Goal: Information Seeking & Learning: Learn about a topic

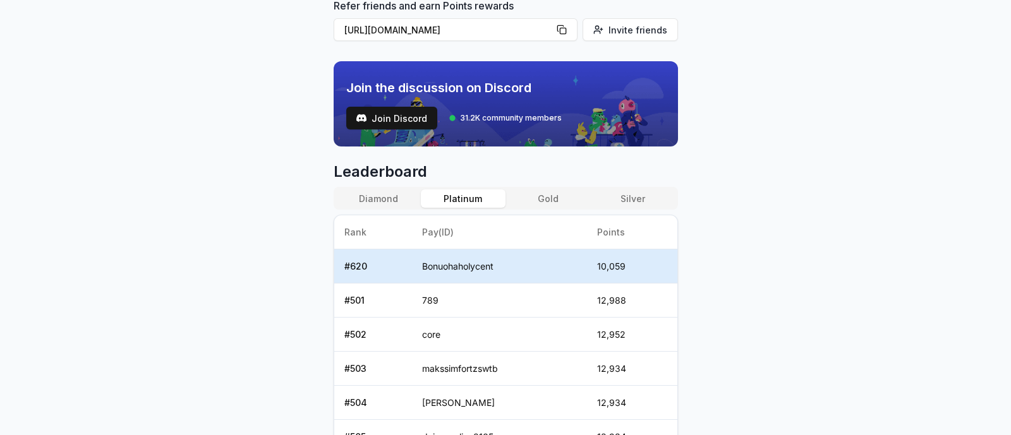
scroll to position [337, 0]
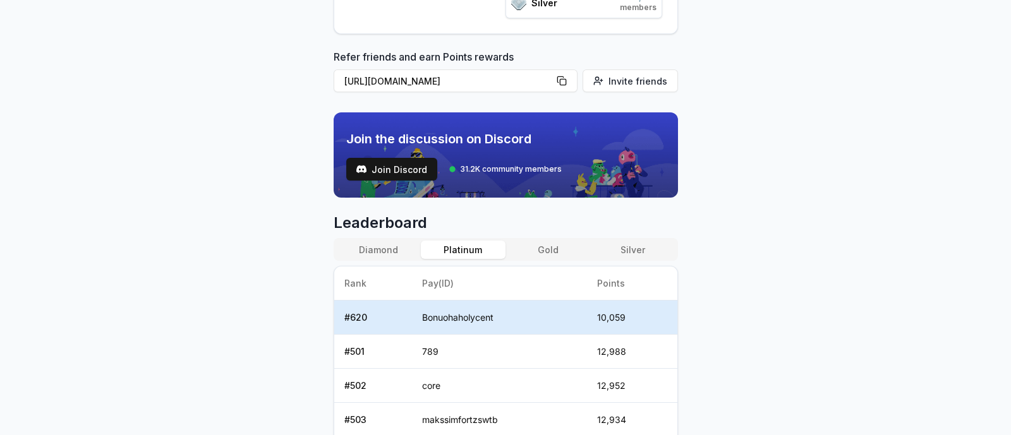
click at [556, 251] on button "Gold" at bounding box center [547, 250] width 85 height 18
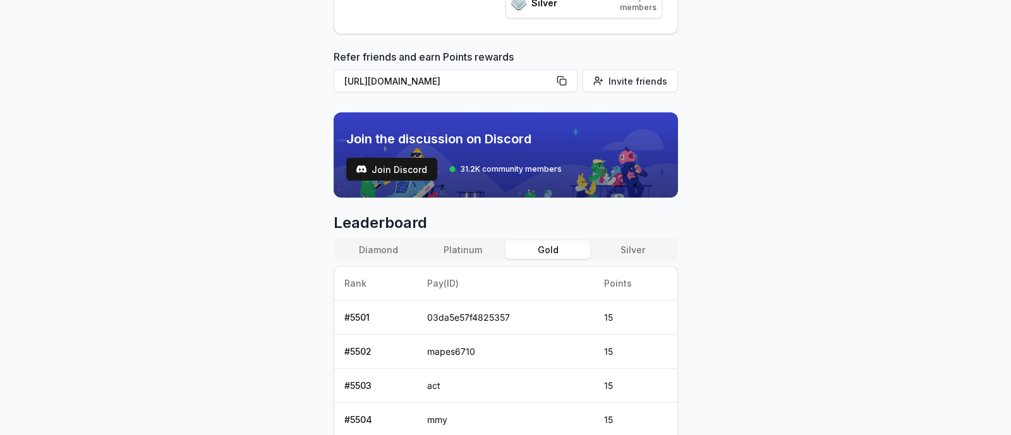
click at [467, 251] on button "Platinum" at bounding box center [463, 250] width 85 height 18
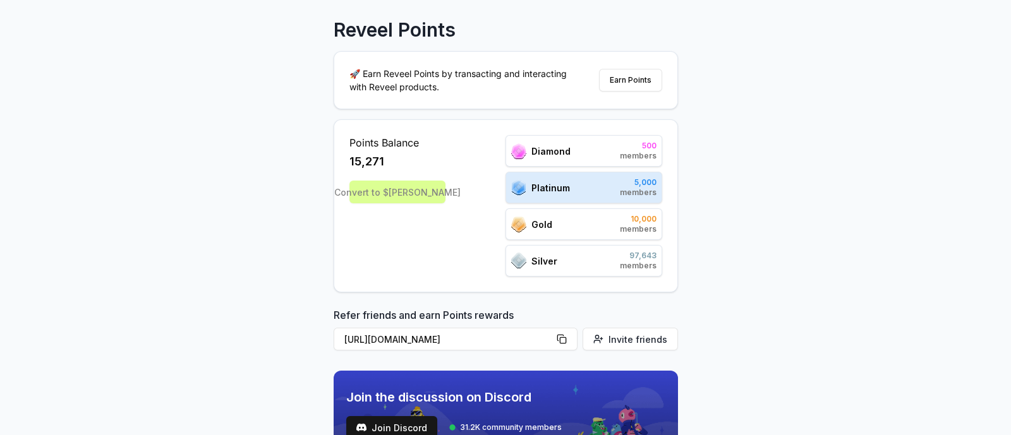
scroll to position [78, 0]
click at [605, 258] on div "Silver 97,643 members" at bounding box center [583, 261] width 157 height 32
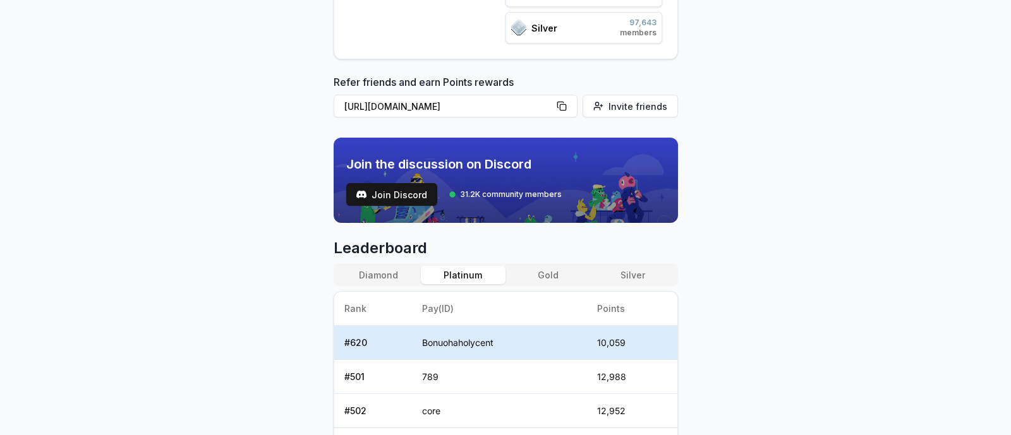
scroll to position [315, 0]
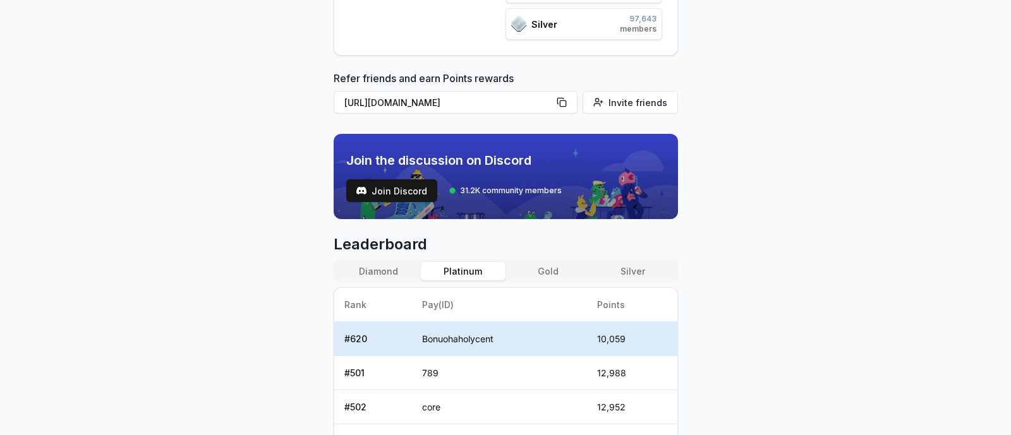
click at [633, 263] on button "Silver" at bounding box center [632, 271] width 85 height 18
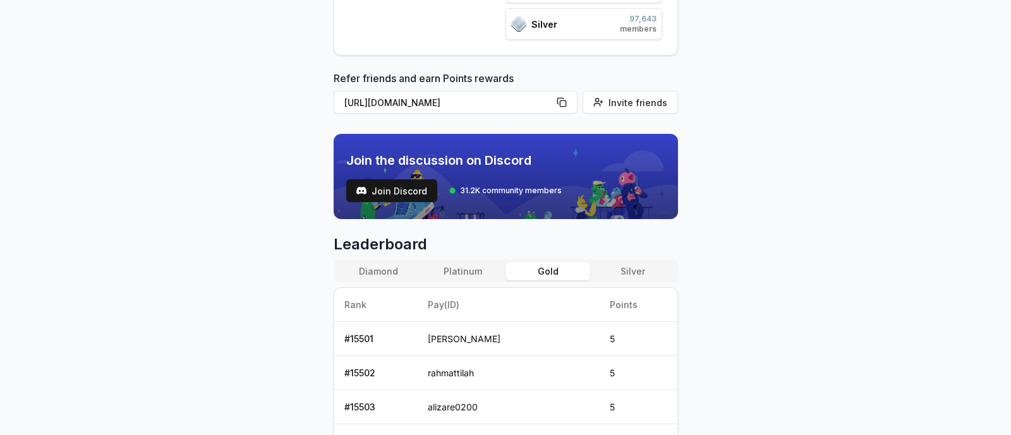
click at [550, 278] on button "Gold" at bounding box center [547, 271] width 85 height 18
click at [477, 273] on button "Platinum" at bounding box center [463, 271] width 85 height 18
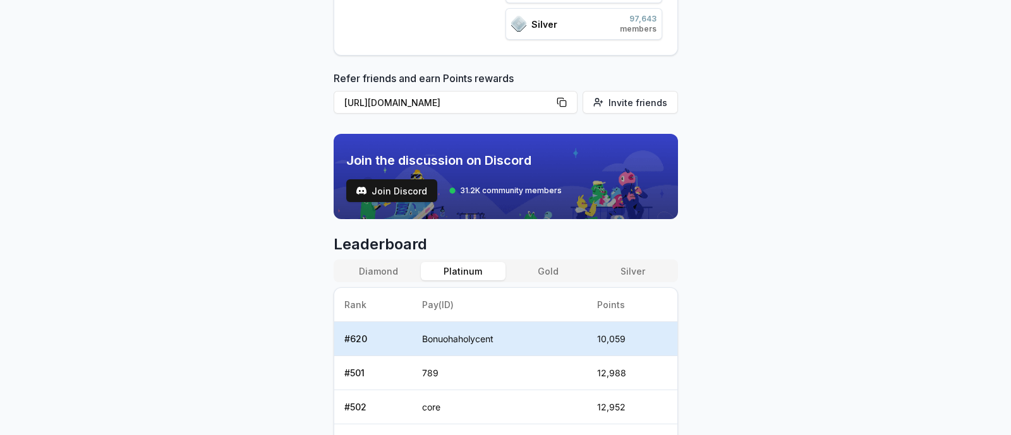
click at [385, 267] on button "Diamond" at bounding box center [378, 271] width 85 height 18
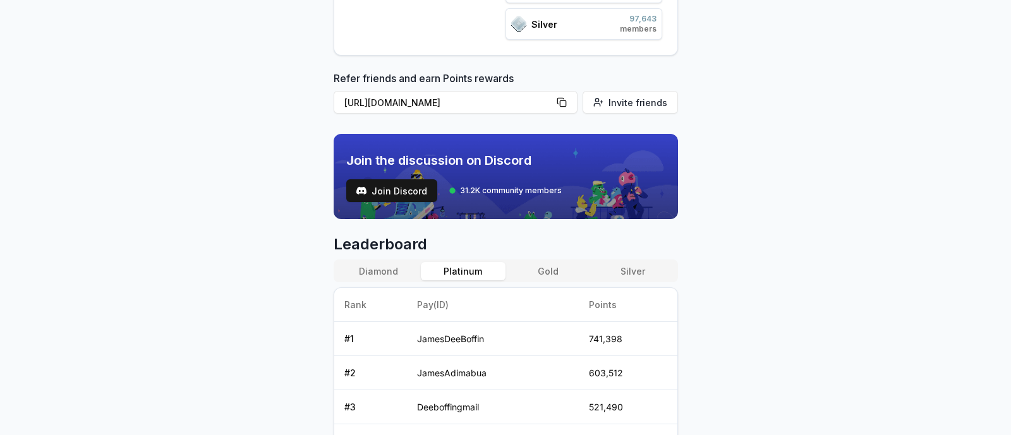
click at [481, 272] on button "Platinum" at bounding box center [463, 271] width 85 height 18
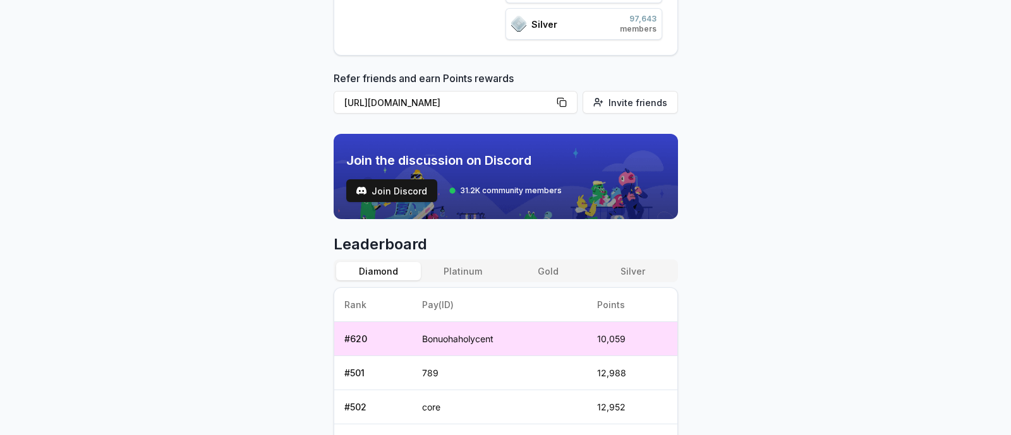
click at [393, 273] on button "Diamond" at bounding box center [378, 271] width 85 height 18
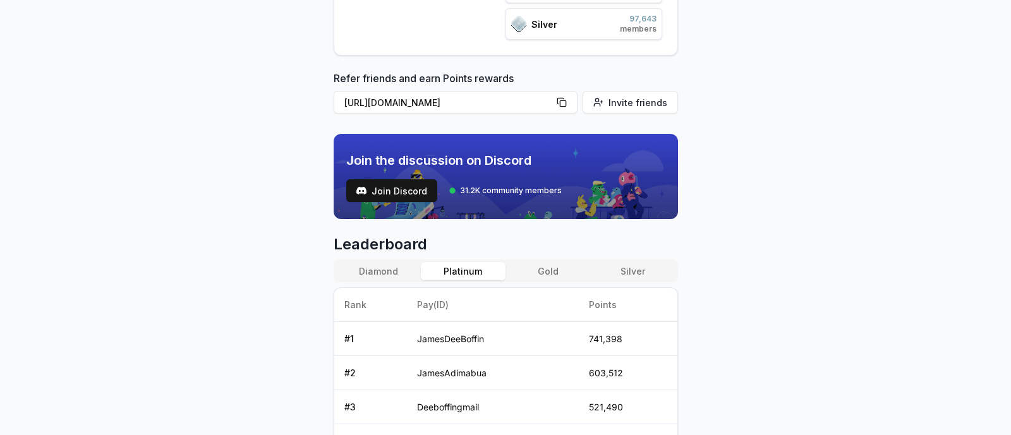
click at [474, 263] on button "Platinum" at bounding box center [463, 271] width 85 height 18
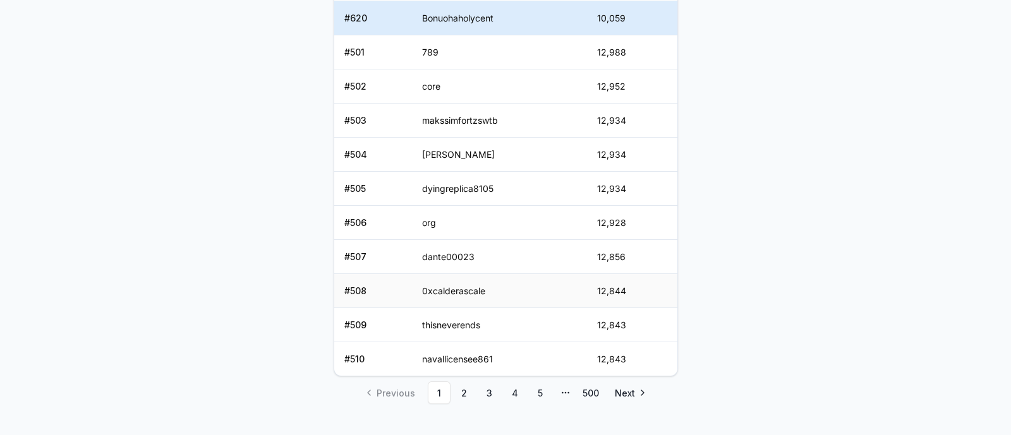
scroll to position [652, 0]
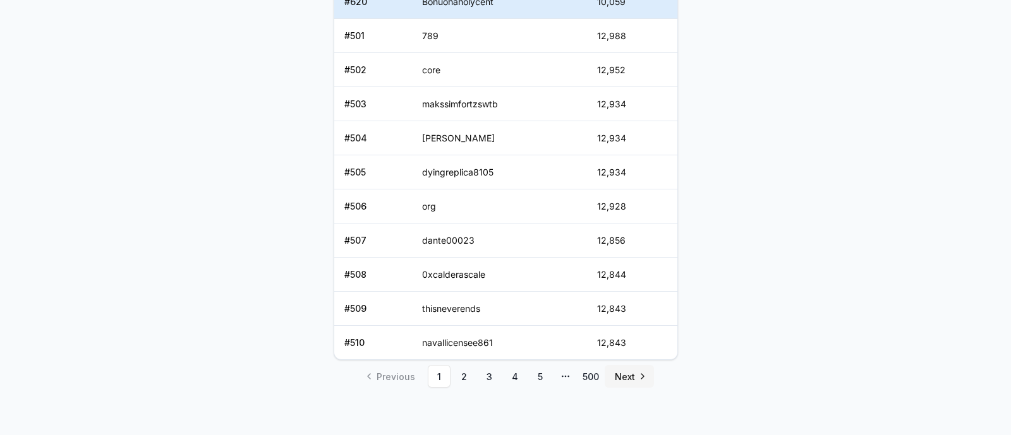
click at [625, 371] on span "Next" at bounding box center [625, 376] width 20 height 13
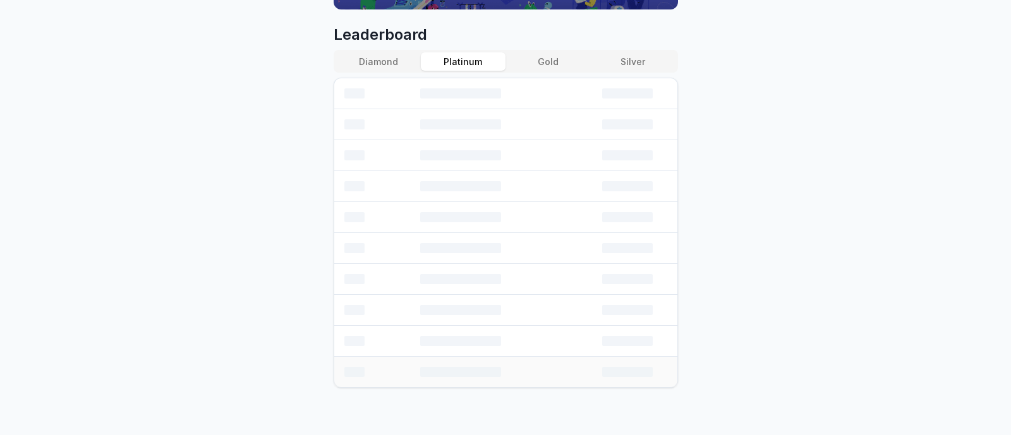
scroll to position [618, 0]
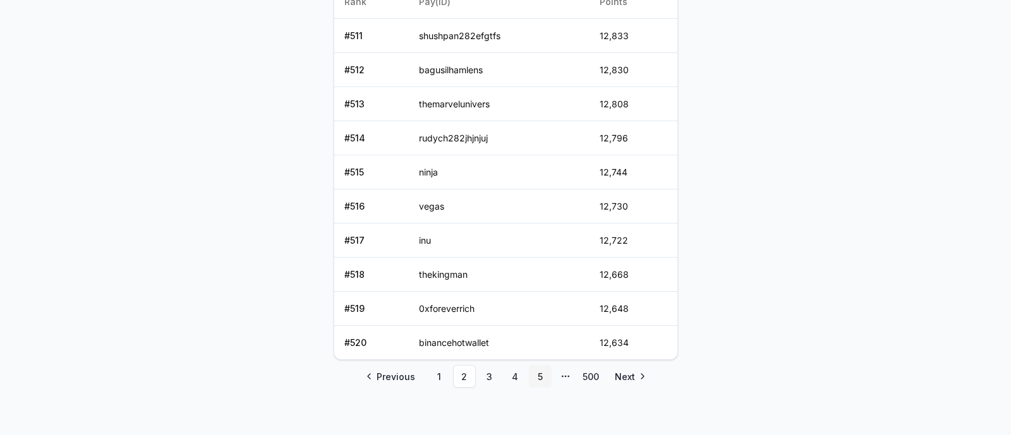
click at [537, 376] on link "5" at bounding box center [540, 376] width 23 height 23
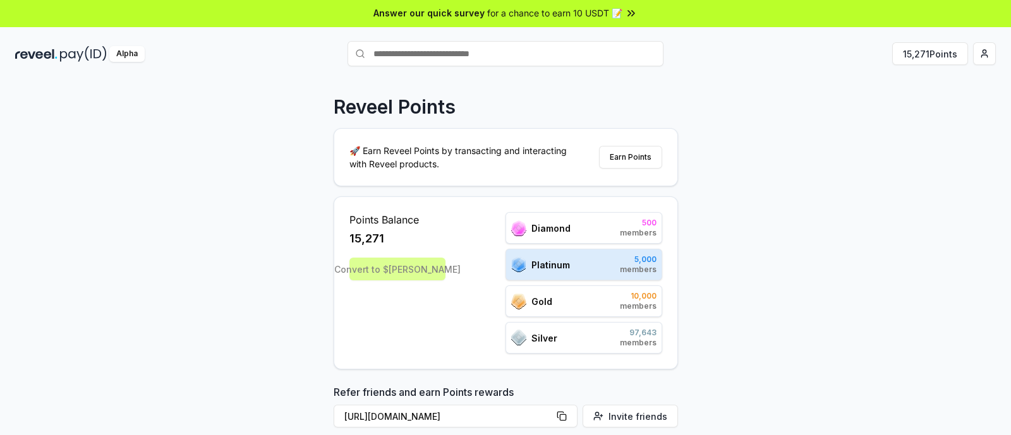
scroll to position [0, 0]
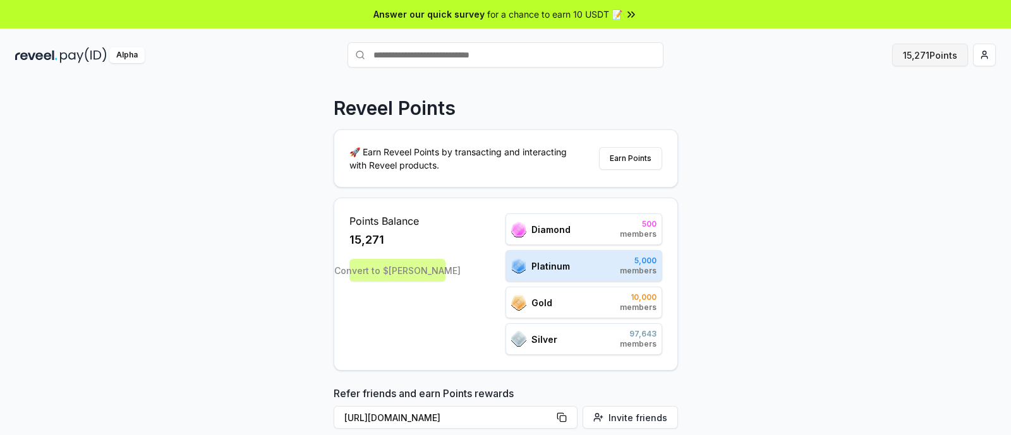
click at [932, 50] on button "15,271 Points" at bounding box center [930, 55] width 76 height 23
drag, startPoint x: 0, startPoint y: 0, endPoint x: 842, endPoint y: 129, distance: 851.7
drag, startPoint x: 842, startPoint y: 129, endPoint x: 142, endPoint y: 212, distance: 704.7
click at [139, 213] on div "Reveel Points 🚀 Earn Reveel Points by transacting and interacting with Reveel p…" at bounding box center [505, 271] width 1011 height 400
